Goal: Transaction & Acquisition: Purchase product/service

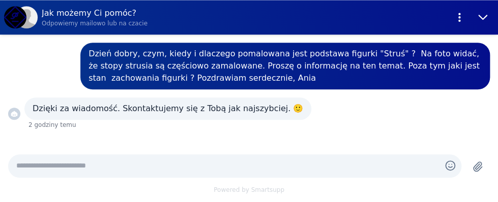
scroll to position [1820, 0]
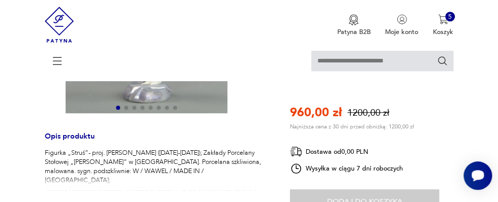
scroll to position [220, 0]
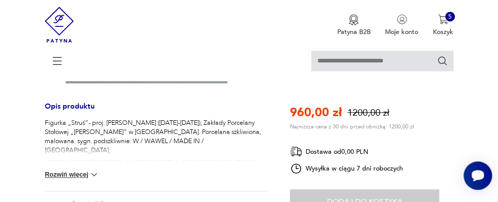
click at [340, 196] on div "Dodaj do koszyka" at bounding box center [364, 202] width 149 height 25
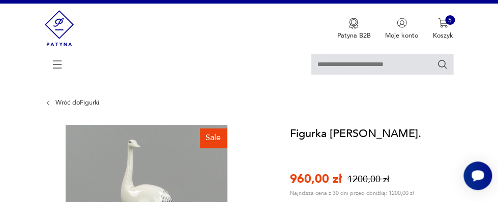
scroll to position [0, 0]
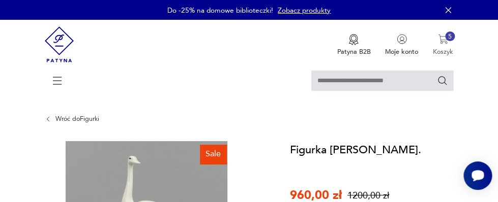
click at [442, 38] on img "button" at bounding box center [443, 39] width 10 height 10
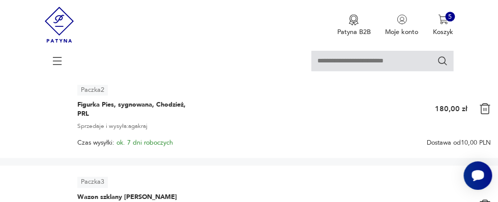
scroll to position [221, 0]
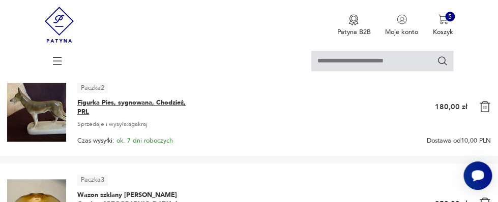
click at [86, 101] on span "Figurka Pies, sygnowana, Chodzież, PRL" at bounding box center [134, 107] width 114 height 18
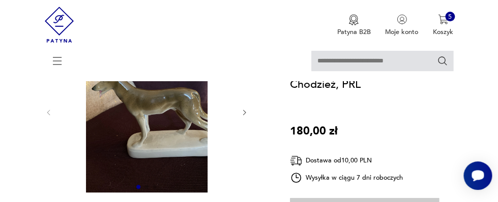
scroll to position [55, 0]
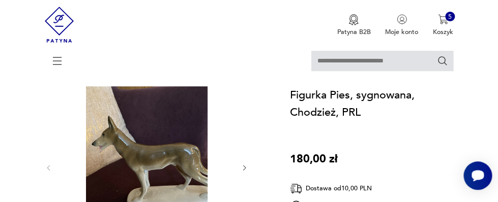
click at [244, 166] on icon "button" at bounding box center [244, 168] width 8 height 8
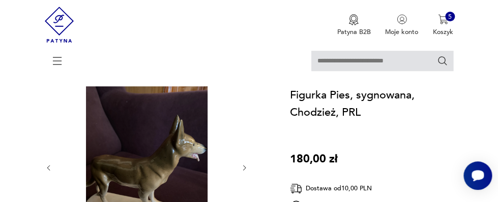
click at [244, 166] on icon "button" at bounding box center [244, 168] width 8 height 8
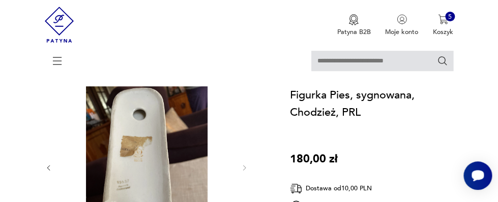
click at [142, 148] on img at bounding box center [147, 167] width 170 height 162
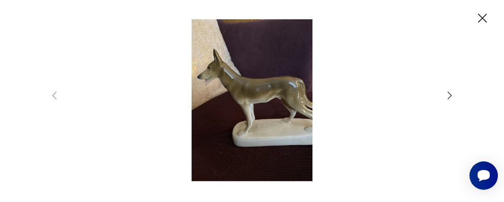
click at [247, 112] on img at bounding box center [252, 100] width 366 height 162
click at [449, 93] on icon "button" at bounding box center [449, 95] width 11 height 11
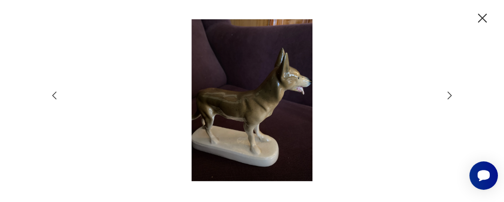
click at [449, 93] on icon "button" at bounding box center [450, 96] width 4 height 8
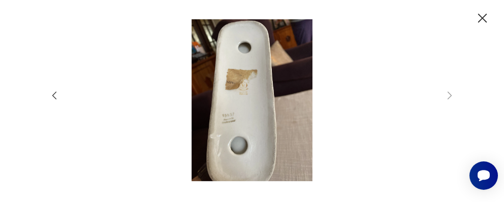
click at [481, 15] on icon "button" at bounding box center [483, 18] width 16 height 16
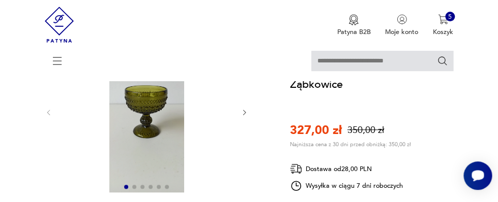
click at [147, 106] on img at bounding box center [147, 112] width 170 height 162
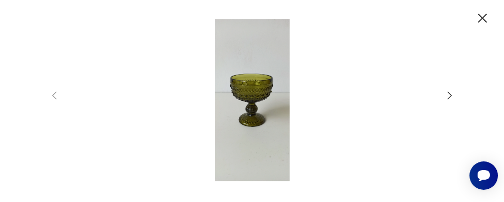
click at [240, 93] on img at bounding box center [252, 100] width 366 height 162
click at [238, 94] on img at bounding box center [252, 100] width 366 height 162
click at [449, 94] on icon "button" at bounding box center [450, 96] width 4 height 8
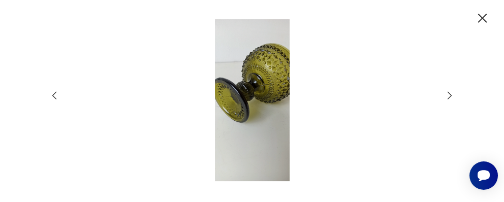
click at [449, 94] on icon "button" at bounding box center [450, 96] width 4 height 8
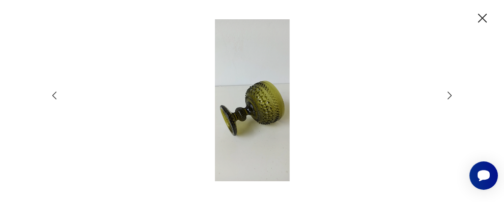
click at [449, 94] on icon "button" at bounding box center [450, 96] width 4 height 8
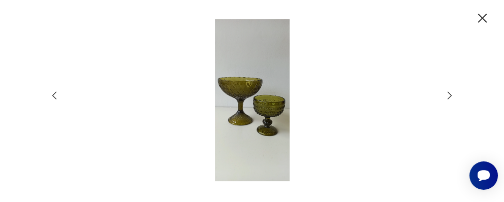
click at [449, 94] on icon "button" at bounding box center [450, 96] width 4 height 8
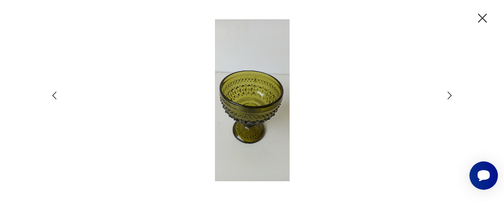
click at [449, 94] on icon "button" at bounding box center [450, 96] width 4 height 8
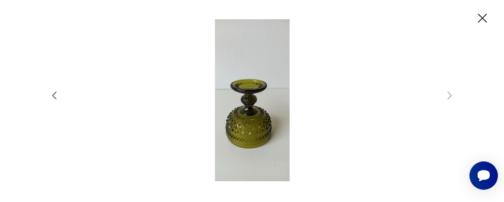
click at [54, 95] on icon "button" at bounding box center [54, 96] width 4 height 8
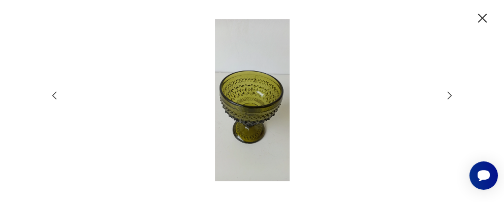
click at [483, 14] on icon "button" at bounding box center [483, 18] width 16 height 16
